Goal: Task Accomplishment & Management: Use online tool/utility

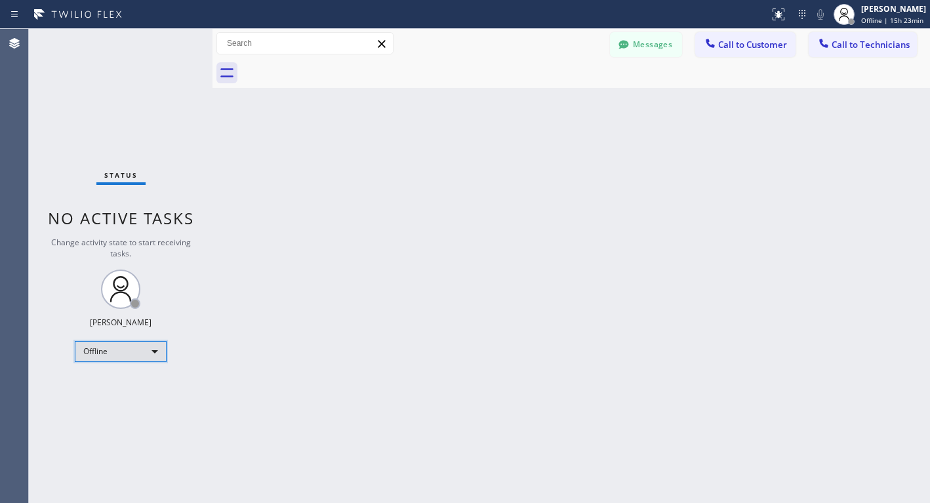
click at [160, 357] on div "Offline" at bounding box center [121, 351] width 92 height 21
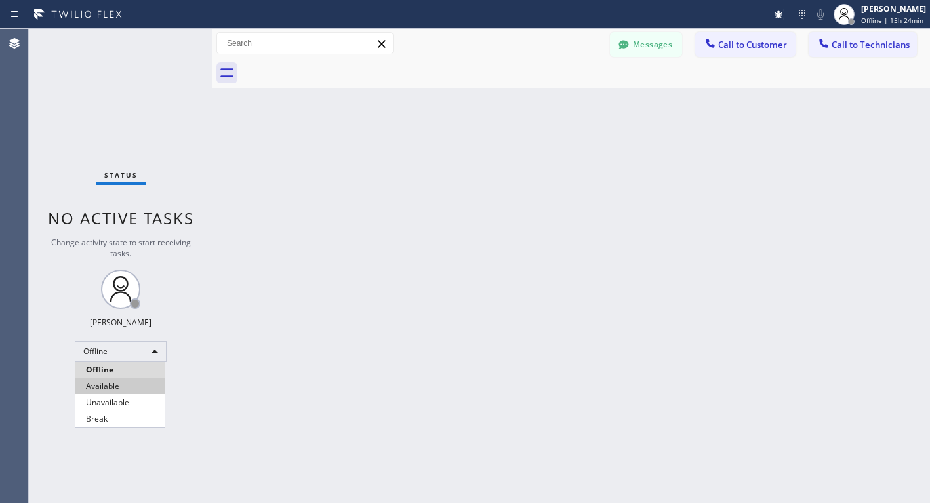
click at [111, 386] on li "Available" at bounding box center [119, 386] width 89 height 16
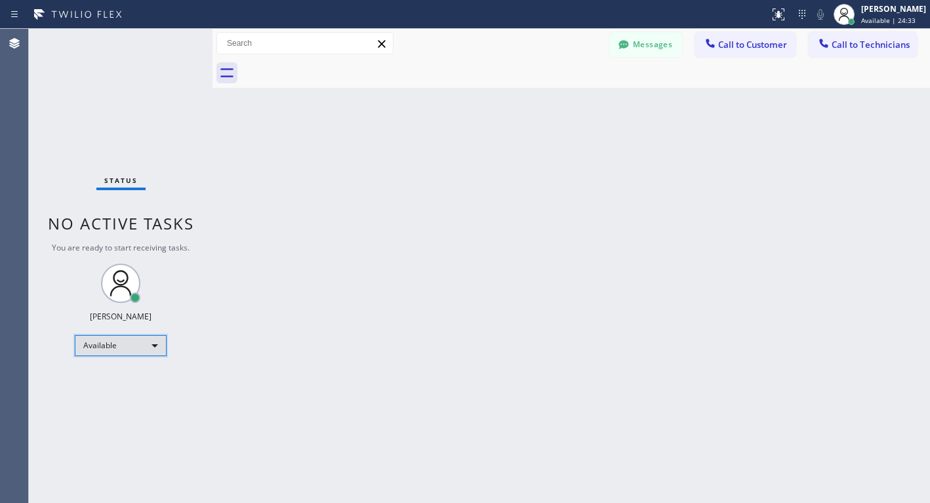
click at [89, 353] on div "Available" at bounding box center [121, 345] width 92 height 21
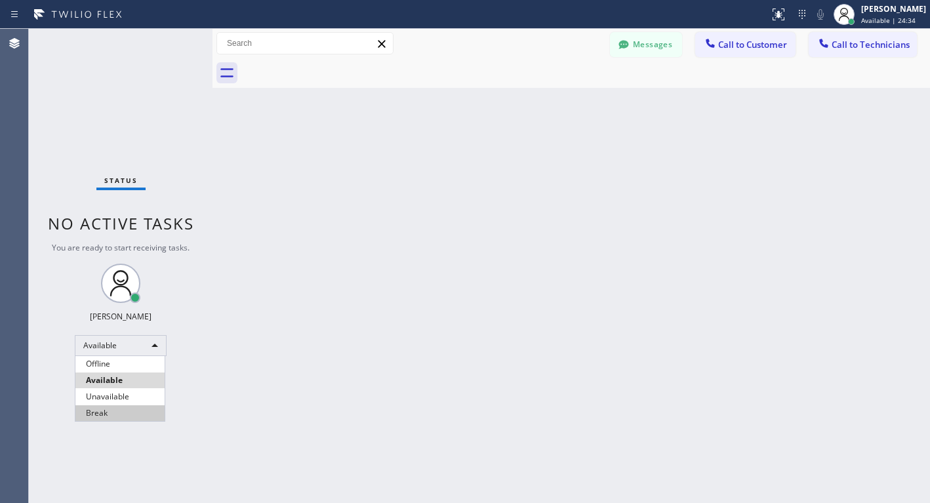
click at [107, 413] on li "Break" at bounding box center [119, 413] width 89 height 16
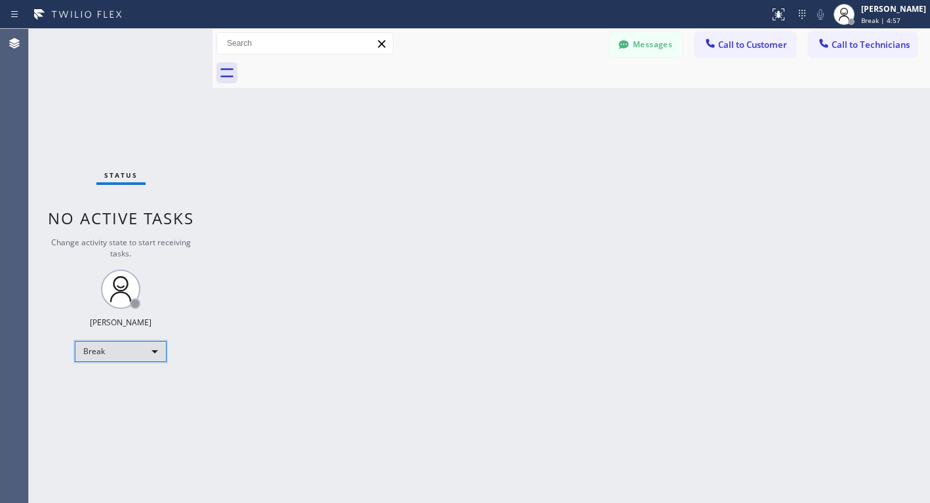
click at [161, 355] on div "Break" at bounding box center [121, 351] width 92 height 21
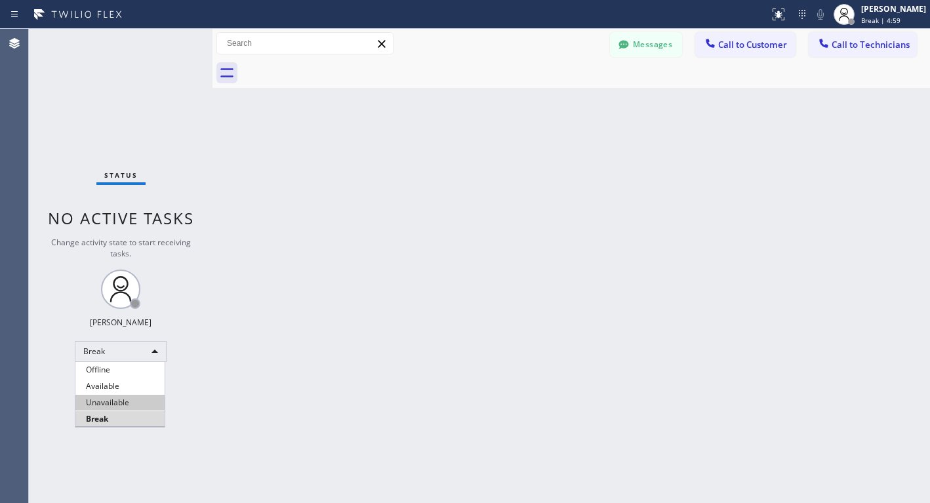
click at [120, 388] on li "Available" at bounding box center [119, 386] width 89 height 16
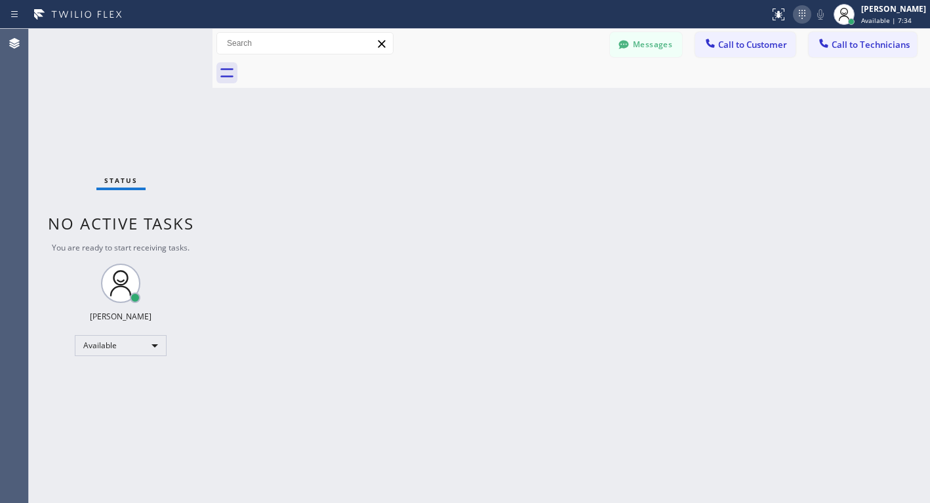
click at [808, 16] on icon at bounding box center [802, 15] width 16 height 16
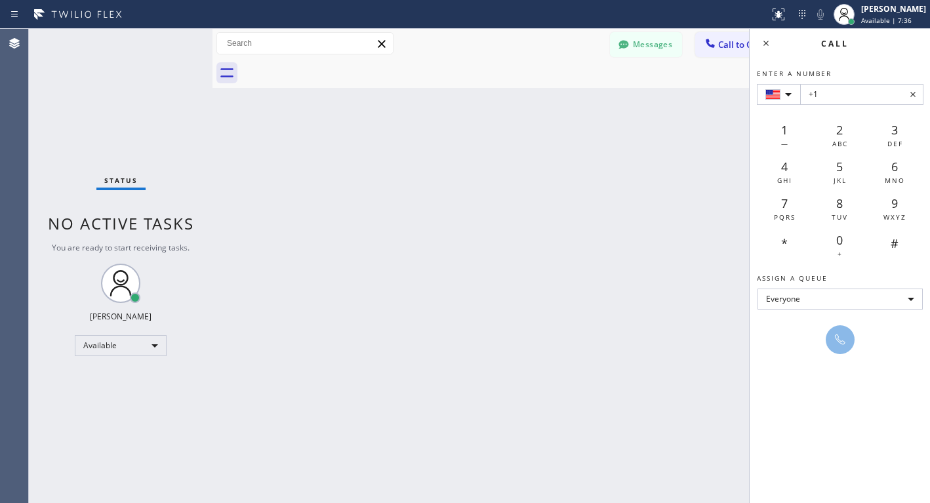
click at [833, 99] on input "+1" at bounding box center [861, 94] width 123 height 21
type input "[PHONE_NUMBER]"
click at [848, 347] on div at bounding box center [840, 340] width 18 height 16
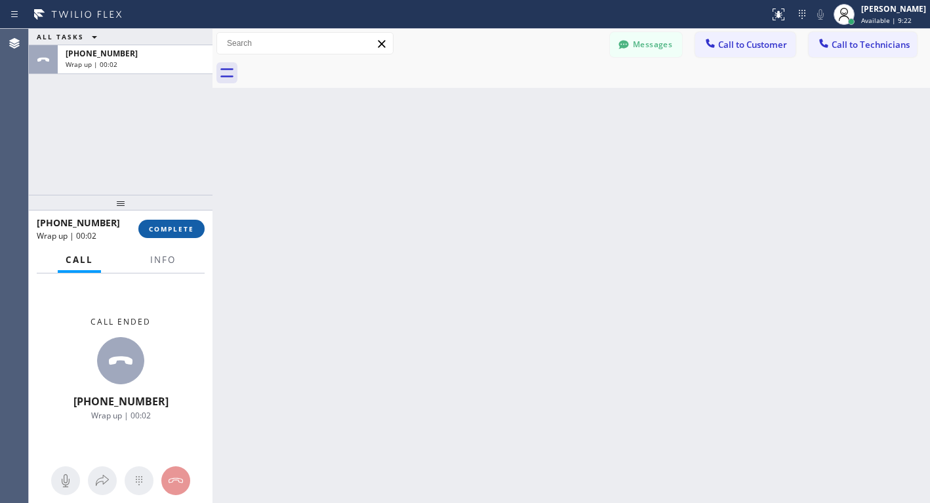
click at [174, 232] on span "COMPLETE" at bounding box center [171, 228] width 45 height 9
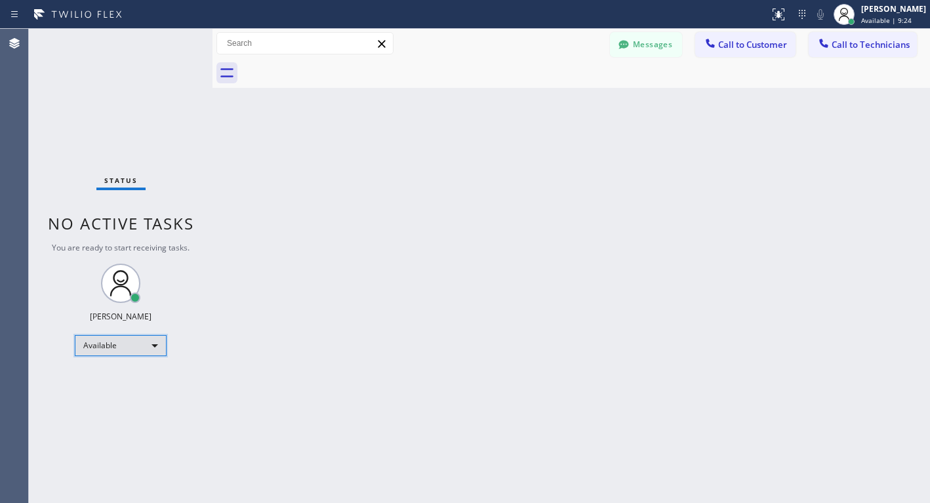
click at [142, 345] on div "Available" at bounding box center [121, 345] width 92 height 21
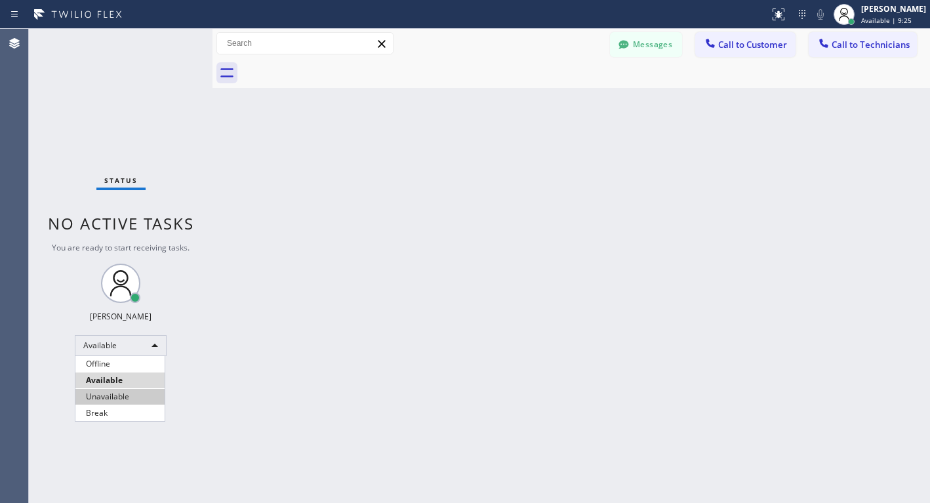
click at [108, 402] on li "Unavailable" at bounding box center [119, 397] width 89 height 16
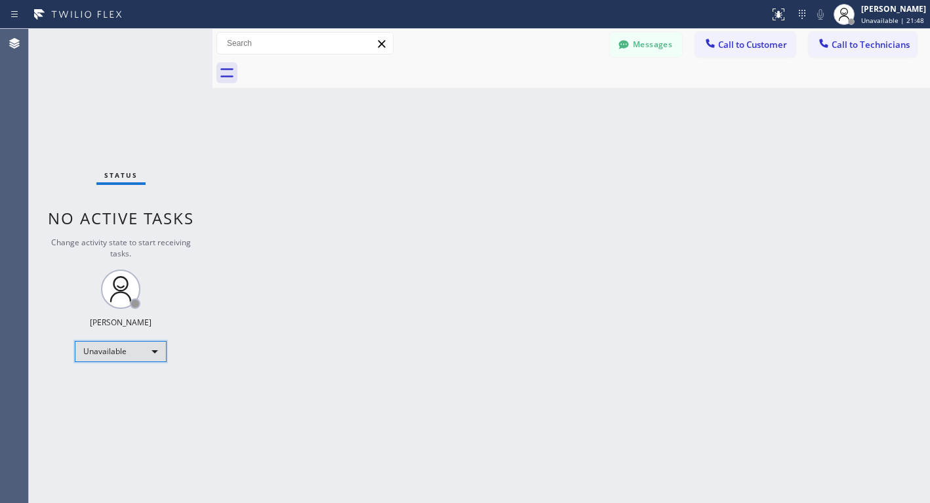
click at [119, 349] on div "Unavailable" at bounding box center [121, 351] width 92 height 21
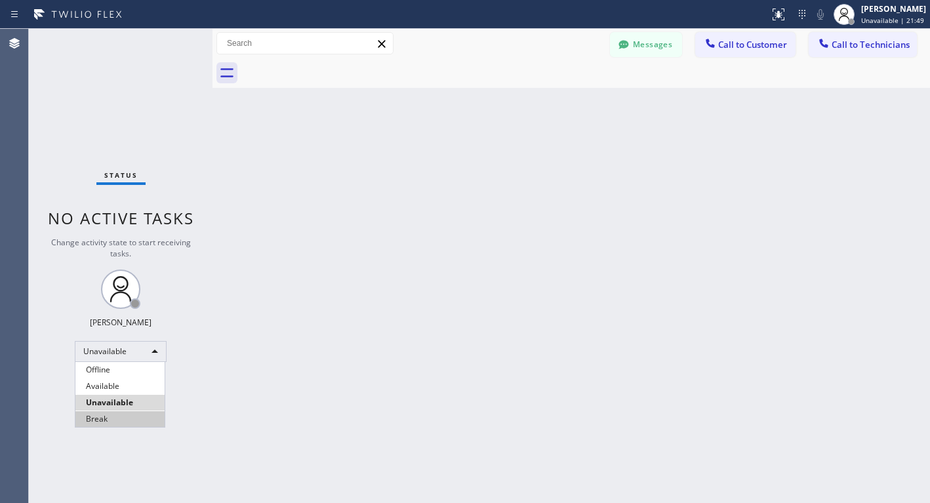
click at [104, 421] on li "Break" at bounding box center [119, 419] width 89 height 16
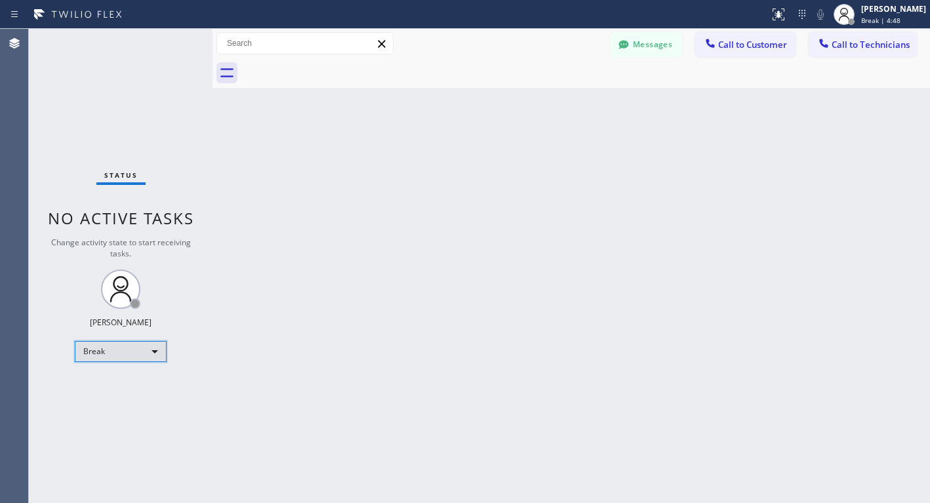
click at [146, 351] on div "Break" at bounding box center [121, 351] width 92 height 21
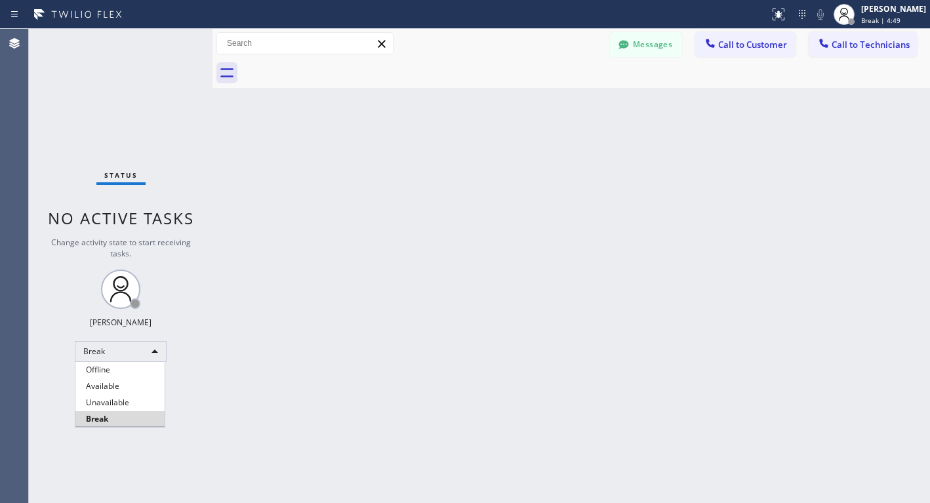
click at [106, 387] on li "Available" at bounding box center [119, 386] width 89 height 16
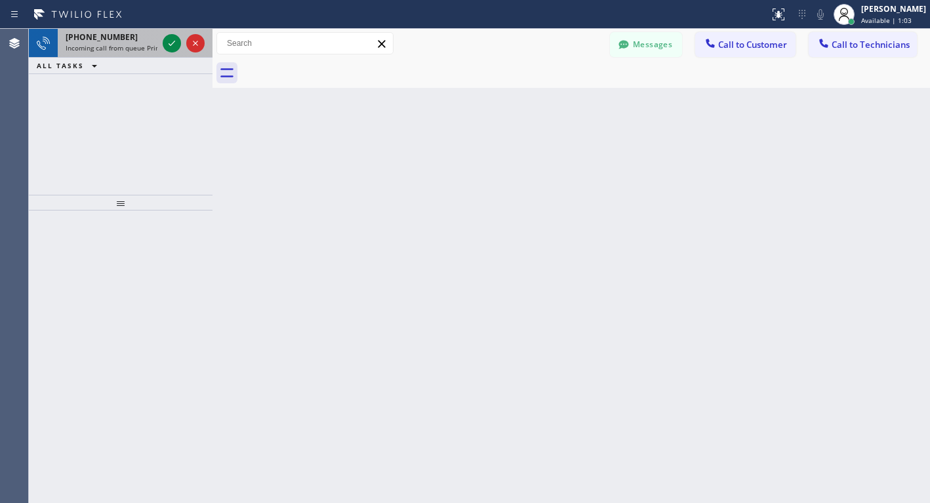
drag, startPoint x: 172, startPoint y: 44, endPoint x: 157, endPoint y: 56, distance: 19.6
click at [172, 44] on icon at bounding box center [171, 43] width 7 height 5
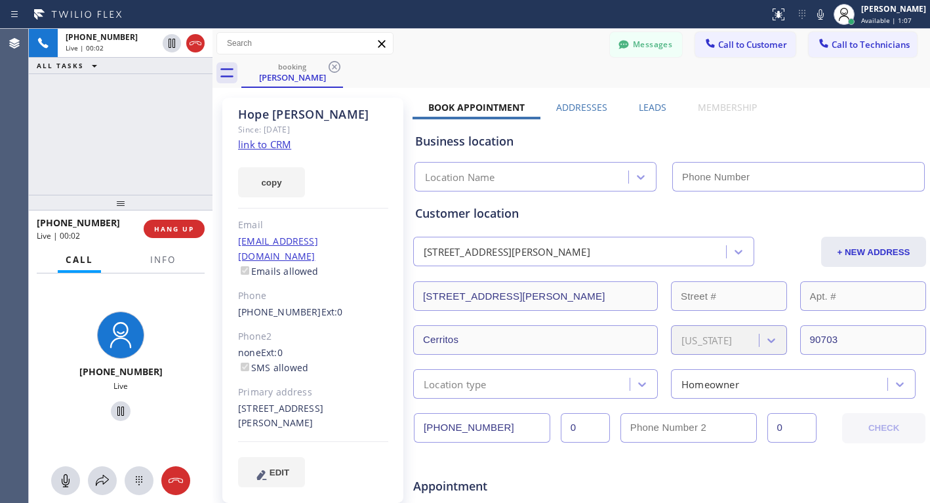
type input "[PHONE_NUMBER]"
click at [277, 147] on link "link to CRM" at bounding box center [264, 144] width 53 height 13
click at [117, 411] on icon at bounding box center [120, 410] width 7 height 9
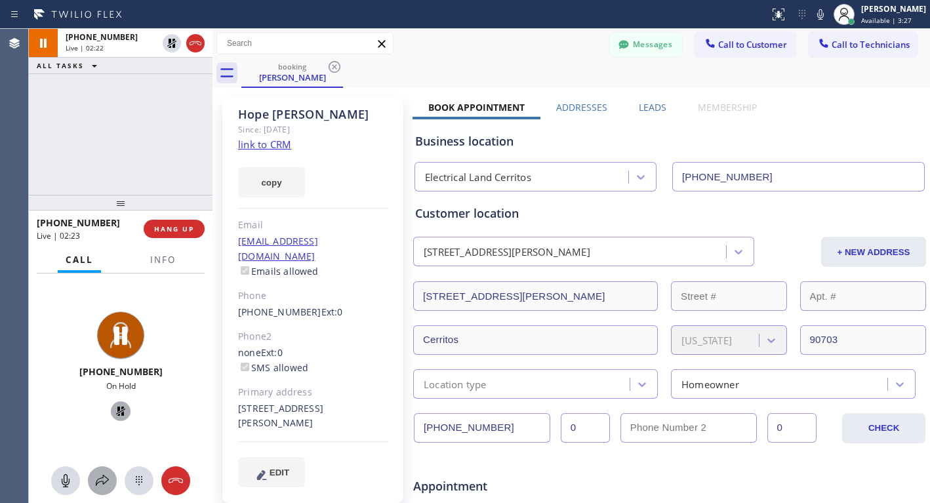
click at [95, 479] on icon at bounding box center [102, 481] width 16 height 16
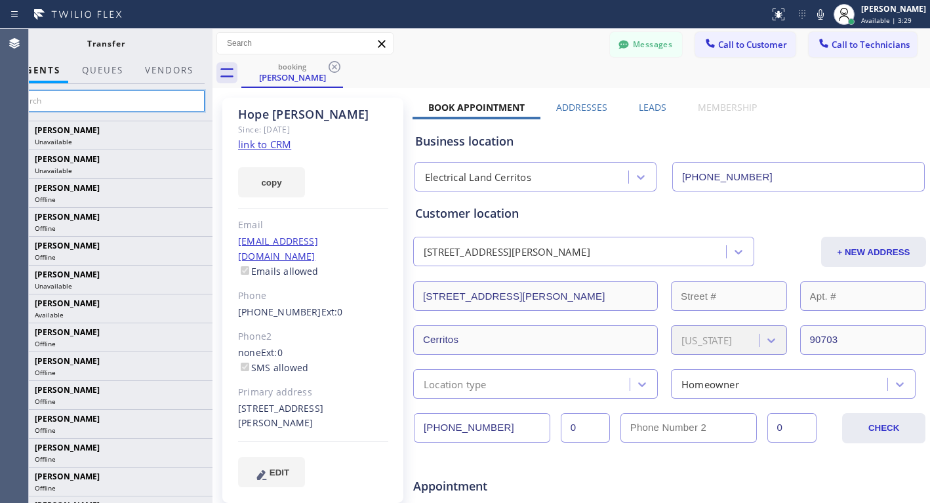
click at [77, 104] on input "text" at bounding box center [105, 100] width 197 height 21
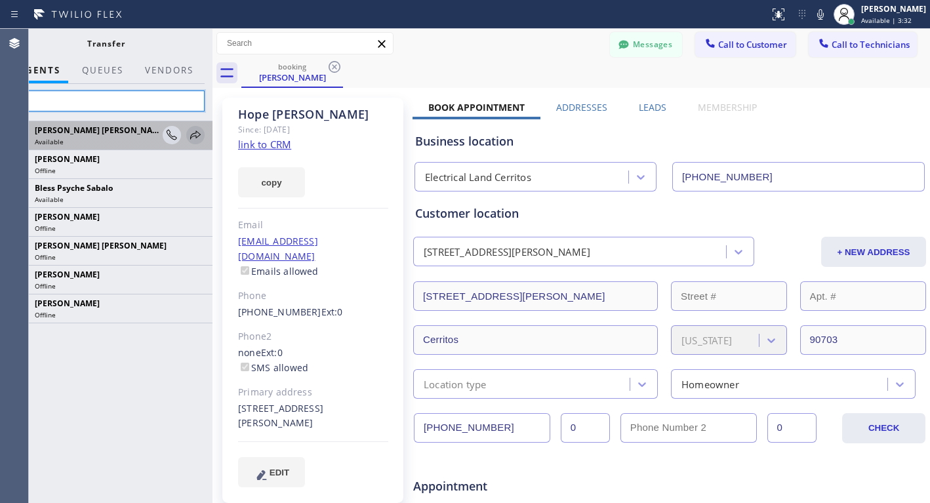
type input "Bar"
click at [195, 136] on icon at bounding box center [195, 135] width 16 height 16
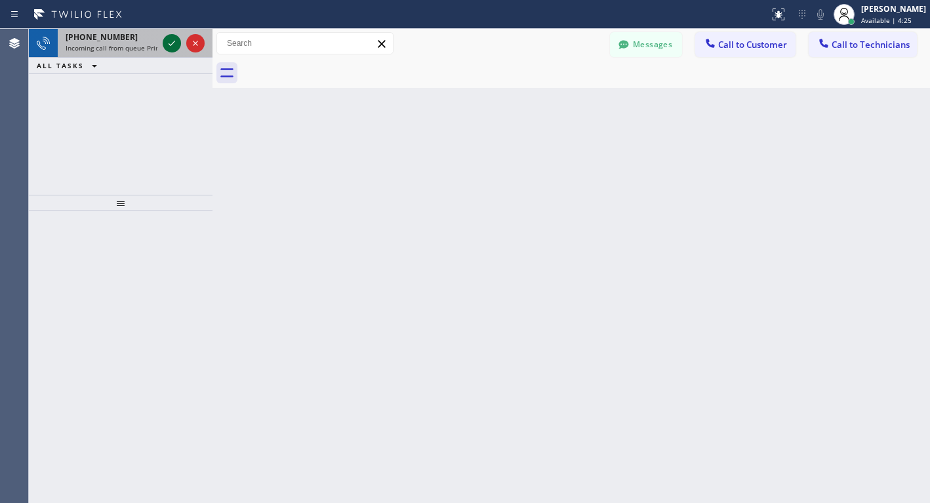
click at [167, 45] on icon at bounding box center [172, 43] width 16 height 16
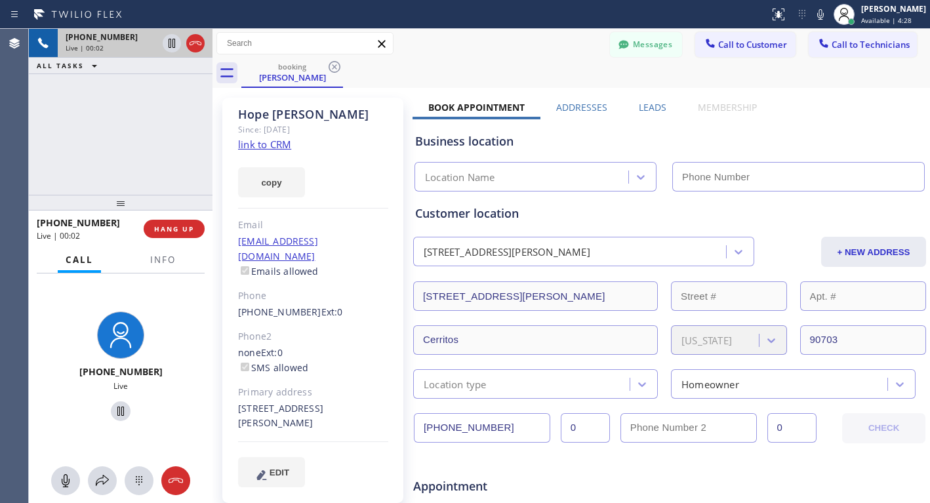
type input "[PHONE_NUMBER]"
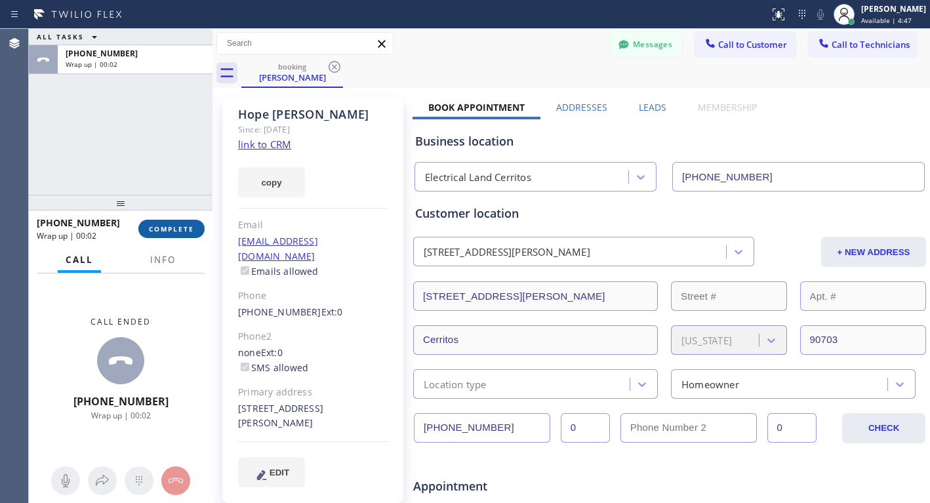
click at [175, 229] on span "COMPLETE" at bounding box center [171, 228] width 45 height 9
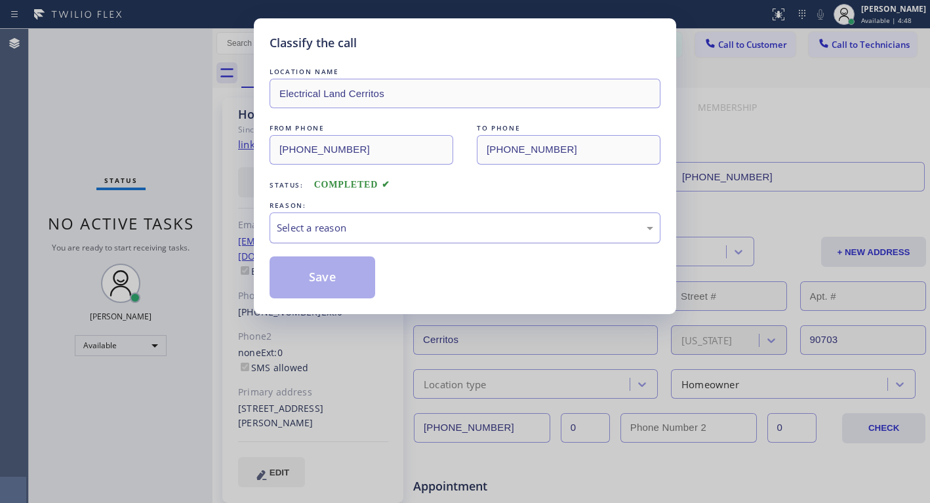
click at [393, 222] on div "Select a reason" at bounding box center [465, 227] width 376 height 15
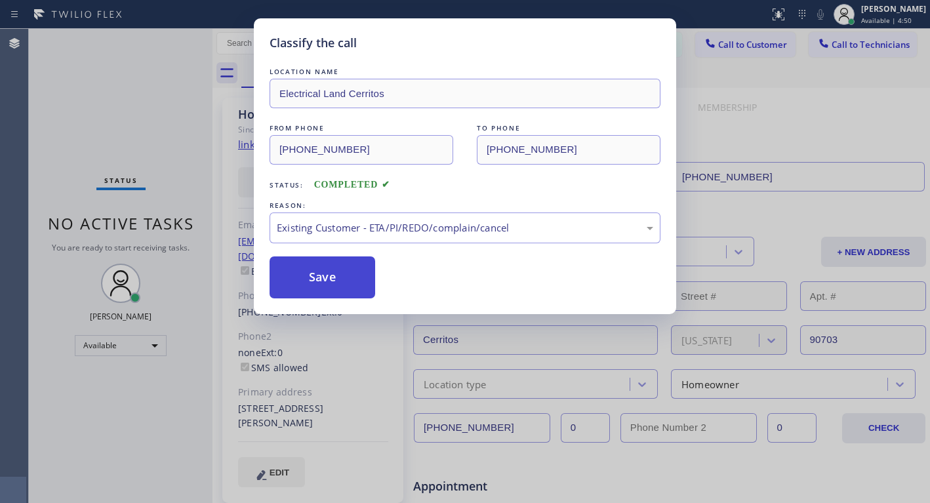
drag, startPoint x: 311, startPoint y: 278, endPoint x: 302, endPoint y: 279, distance: 9.2
click at [309, 278] on button "Save" at bounding box center [322, 277] width 106 height 42
